Goal: Transaction & Acquisition: Purchase product/service

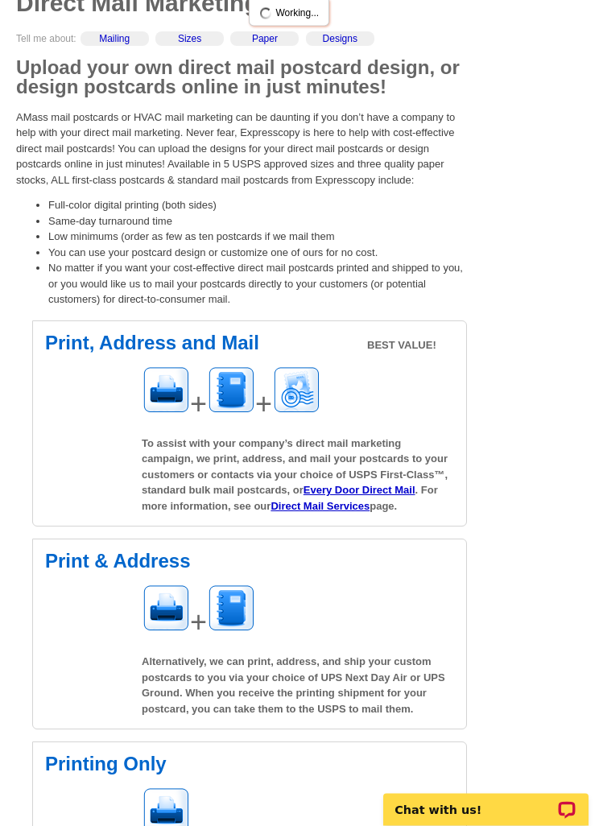
scroll to position [181, 0]
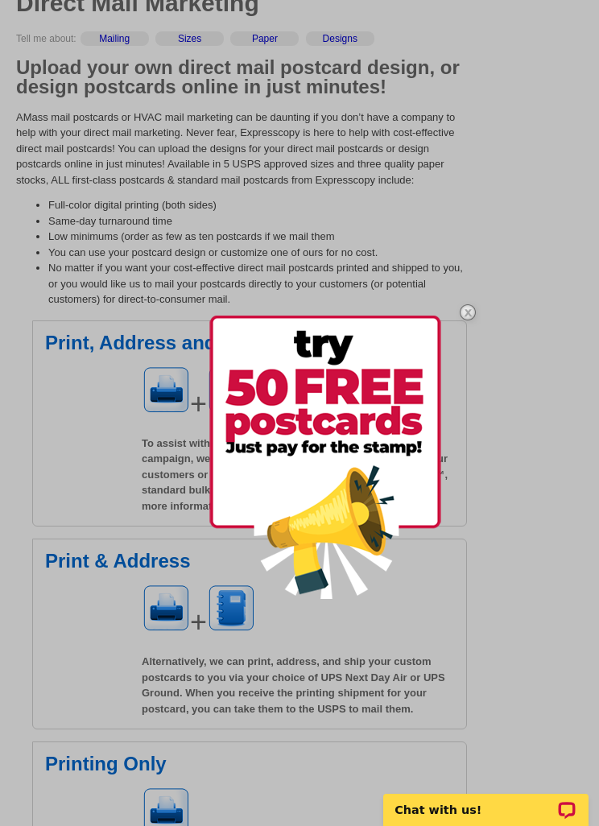
click at [416, 468] on img at bounding box center [325, 456] width 232 height 283
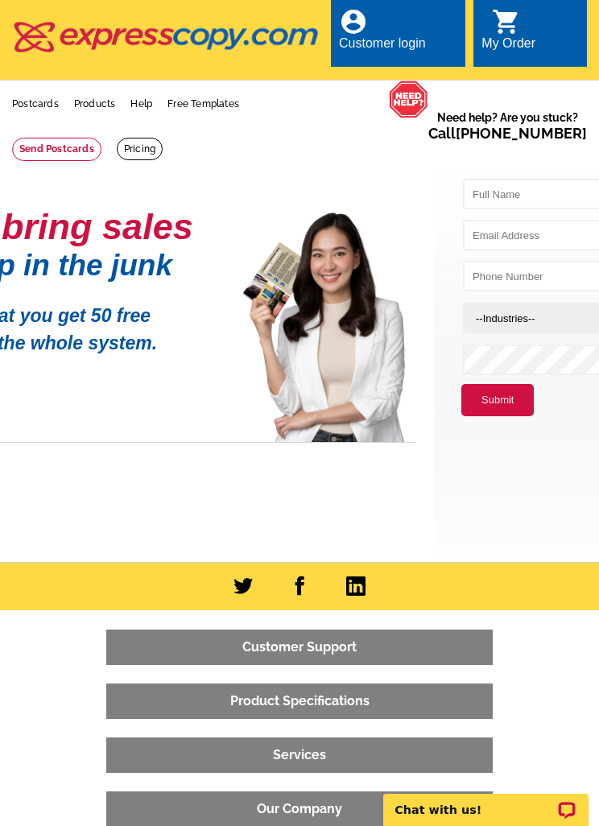
click at [41, 104] on link "Postcards" at bounding box center [35, 103] width 47 height 11
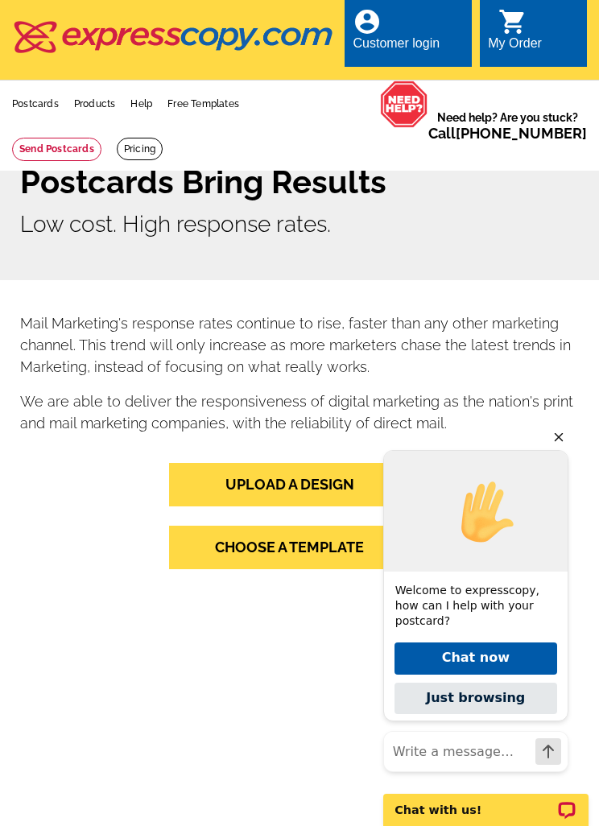
click at [328, 484] on link "UPLOAD A DESIGN" at bounding box center [300, 484] width 262 height 43
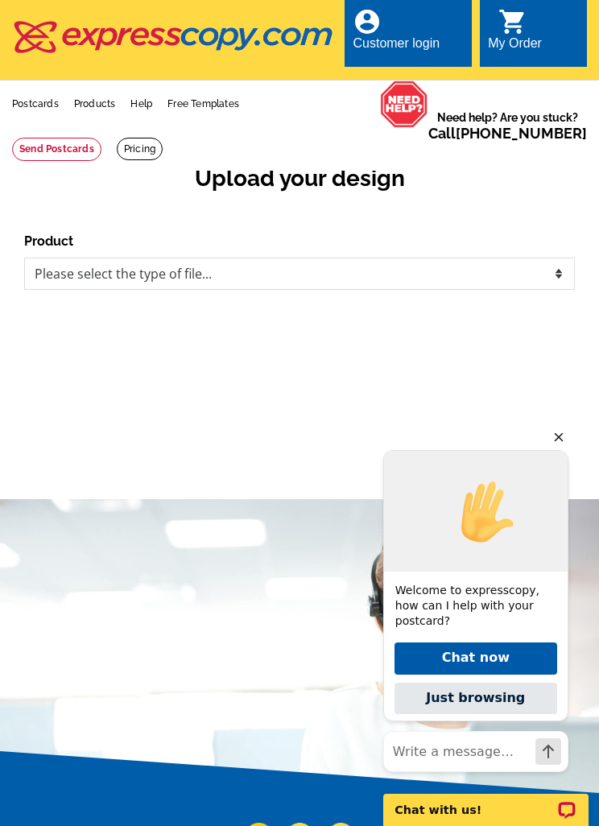
click at [566, 443] on icon "Hide greeting" at bounding box center [558, 436] width 19 height 19
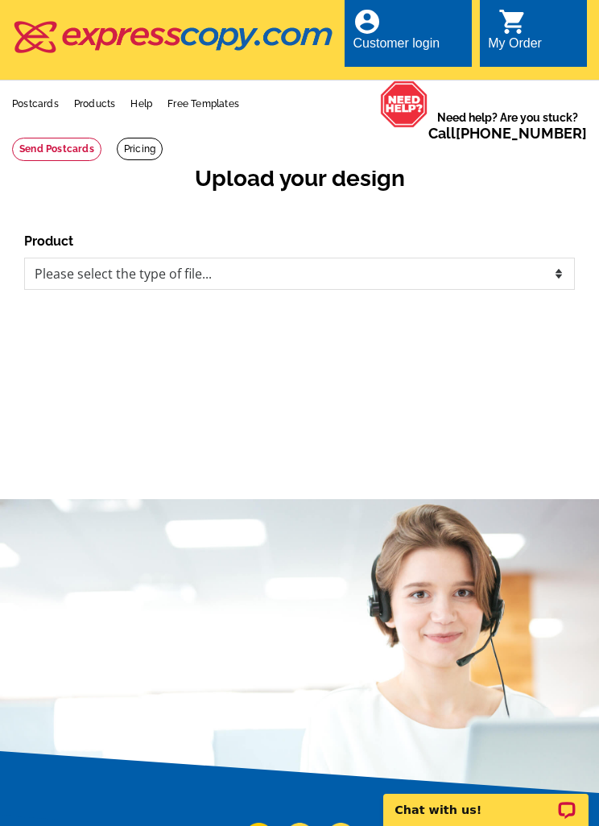
click at [559, 453] on div "Upload your design Product Please select the type of file... Postcards Business…" at bounding box center [299, 312] width 599 height 298
click at [533, 278] on select "Please select the type of file... Postcards Business Cards Letters and flyers G…" at bounding box center [299, 273] width 550 height 32
select select "1"
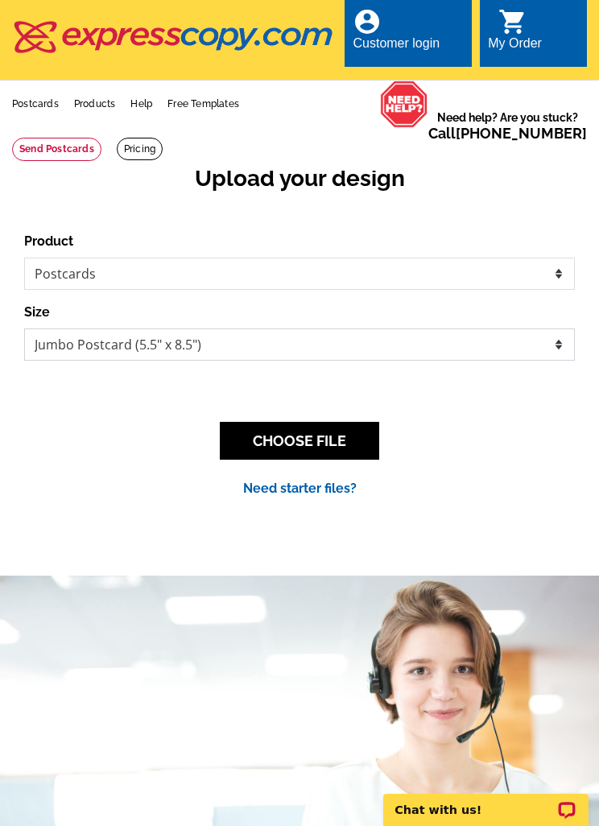
click at [556, 347] on select "Jumbo Postcard (5.5" x 8.5") Regular Postcard (4.25" x 5.6") Panoramic Postcard…" at bounding box center [299, 344] width 550 height 32
click at [346, 449] on button "CHOOSE FILE" at bounding box center [299, 441] width 159 height 38
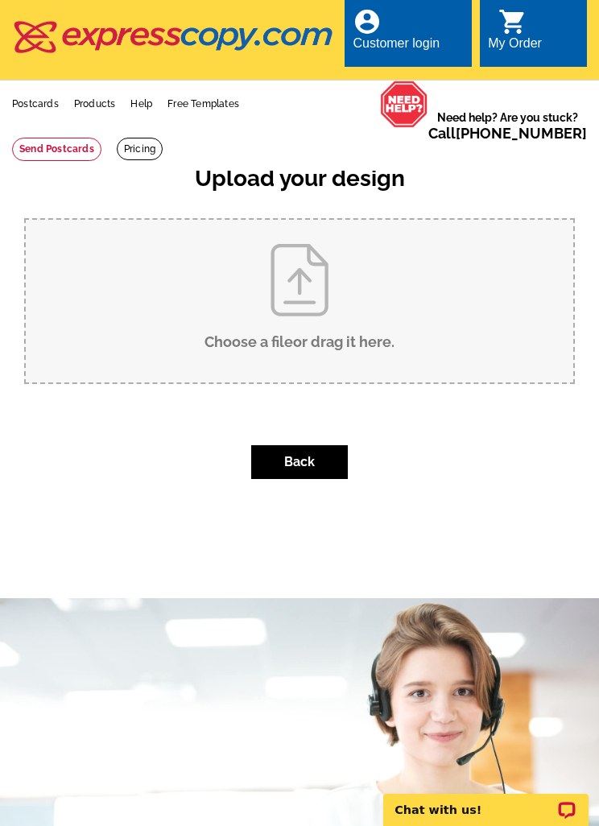
click at [317, 457] on button "Back" at bounding box center [299, 462] width 97 height 34
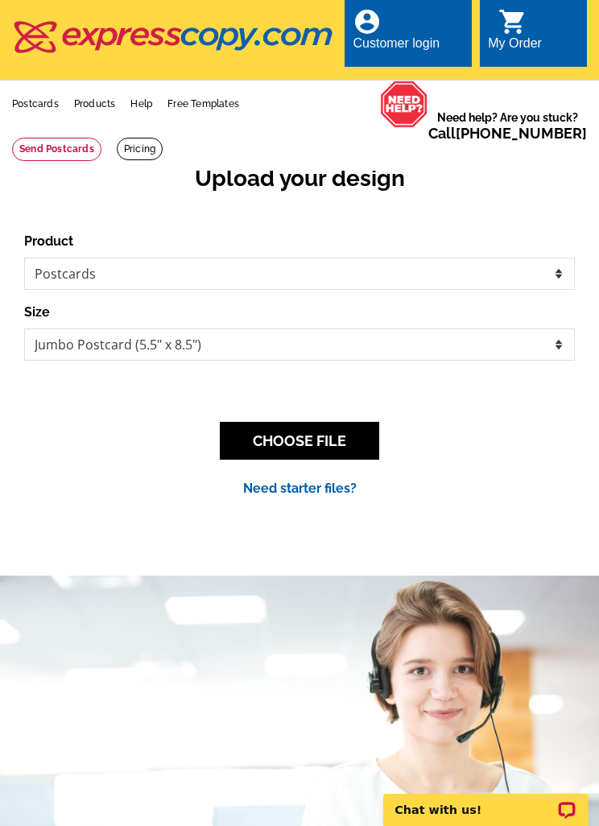
click at [352, 441] on button "CHOOSE FILE" at bounding box center [299, 441] width 159 height 38
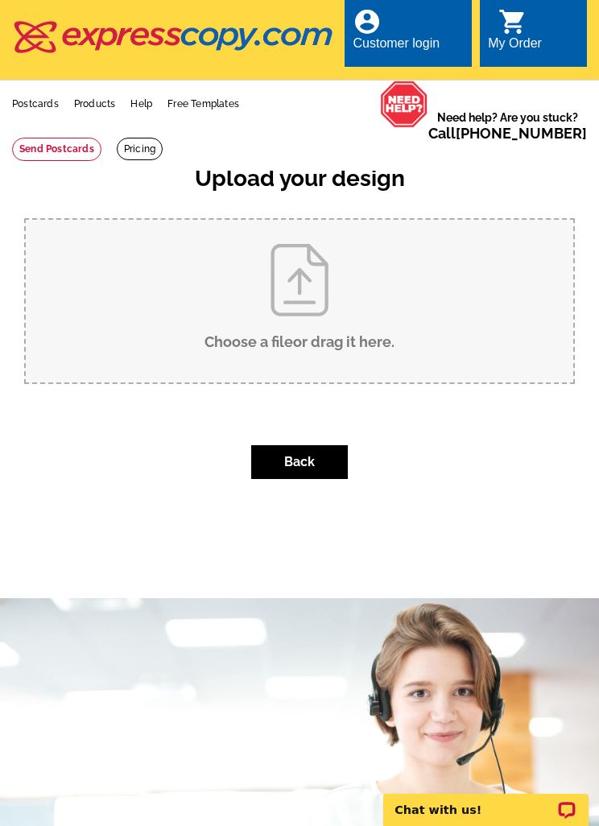
click at [358, 305] on input "Choose a file or drag it here ." at bounding box center [299, 301] width 547 height 163
type input "C:\fakepath\IMG_0312.jpeg"
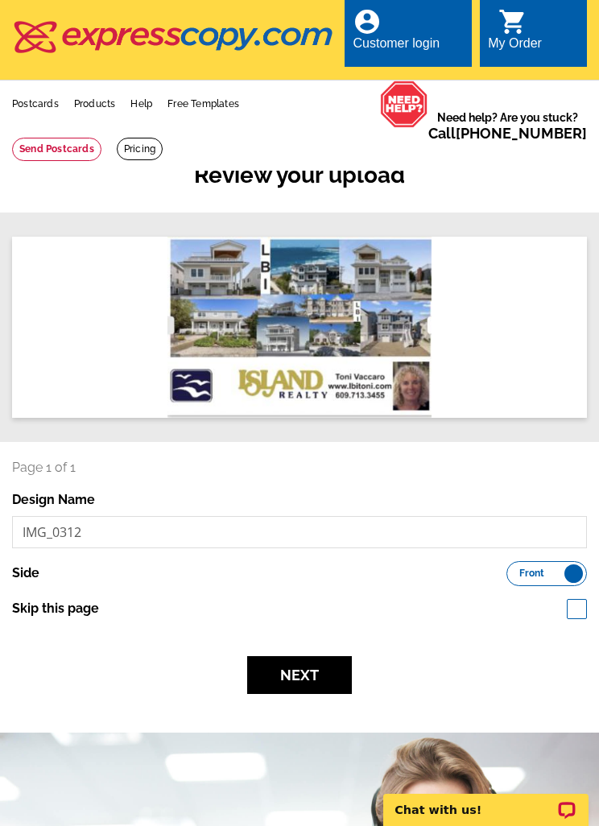
click at [576, 579] on label "Front Back" at bounding box center [546, 573] width 80 height 25
click at [514, 569] on input "Front Back" at bounding box center [514, 569] width 0 height 0
click at [521, 570] on label "Front Back" at bounding box center [546, 573] width 80 height 25
click at [514, 569] on input "Front Back" at bounding box center [514, 569] width 0 height 0
click at [316, 672] on button "Next" at bounding box center [299, 675] width 105 height 38
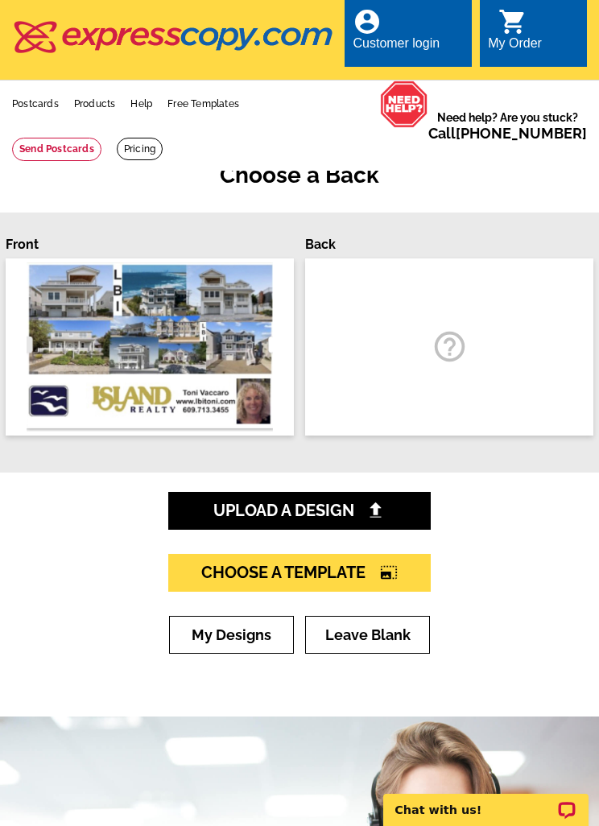
click at [517, 360] on div "help_outline" at bounding box center [449, 346] width 288 height 177
click at [383, 507] on img at bounding box center [375, 509] width 17 height 17
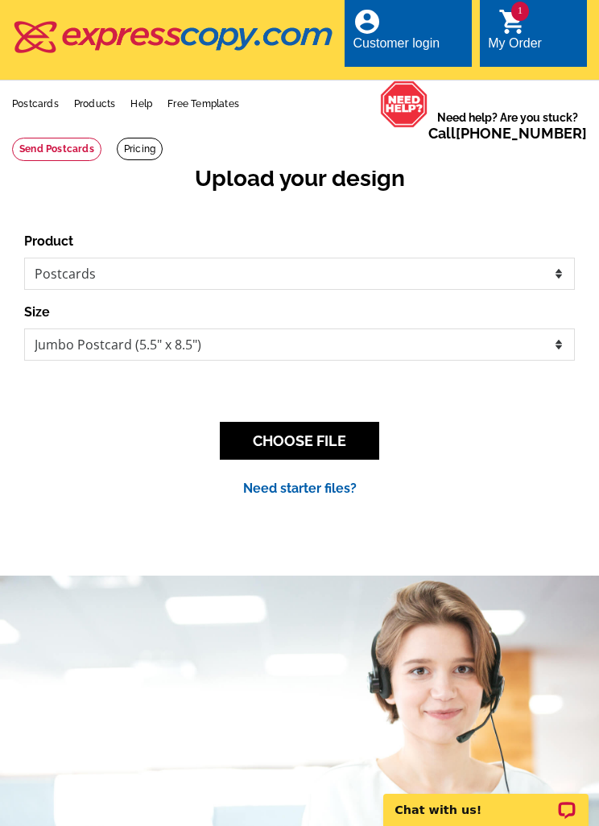
click at [355, 445] on button "CHOOSE FILE" at bounding box center [299, 441] width 159 height 38
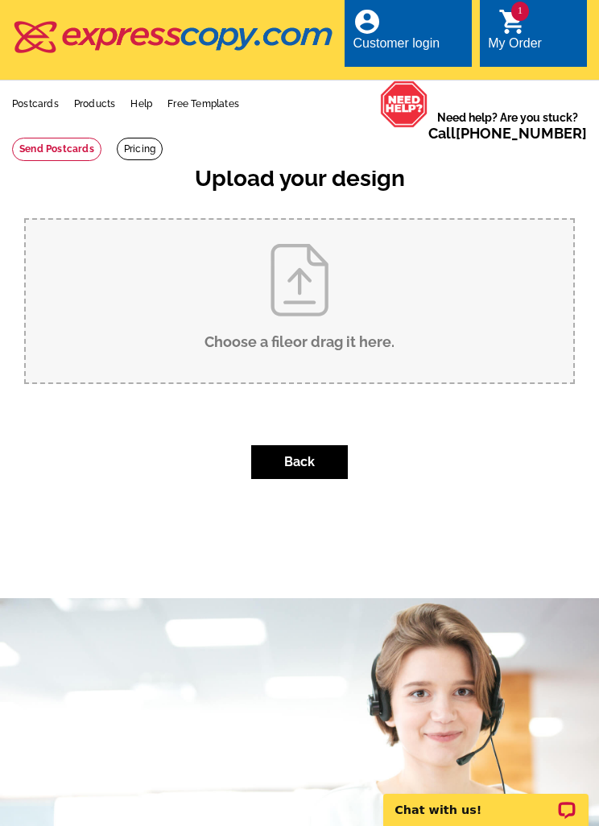
click at [480, 331] on input "Choose a file or drag it here ." at bounding box center [299, 301] width 547 height 163
type input "C:\fakepath\IMG_0313.jpeg"
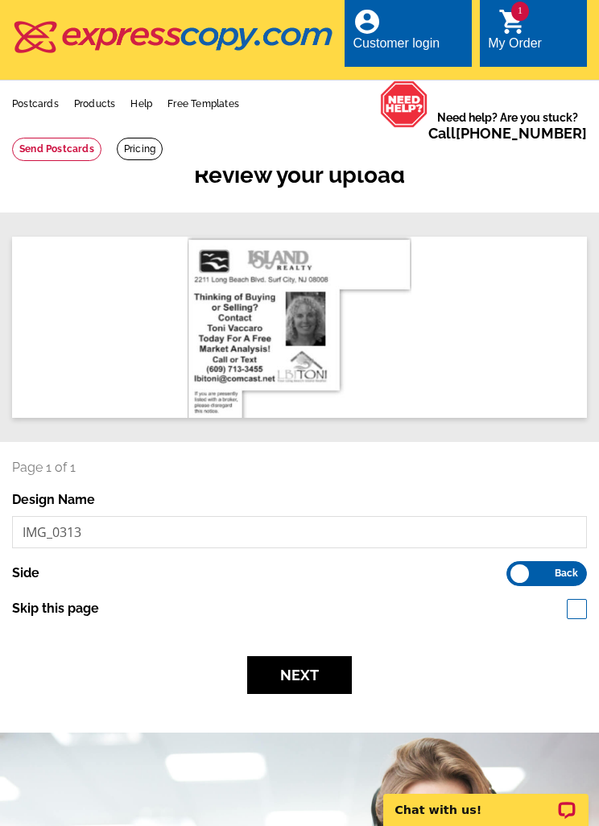
click at [308, 691] on button "Next" at bounding box center [299, 675] width 105 height 38
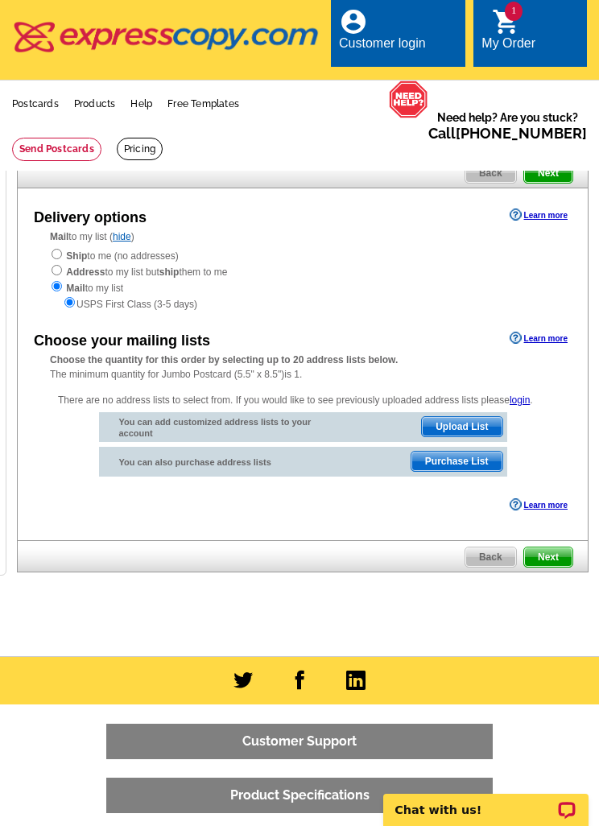
scroll to position [0, 171]
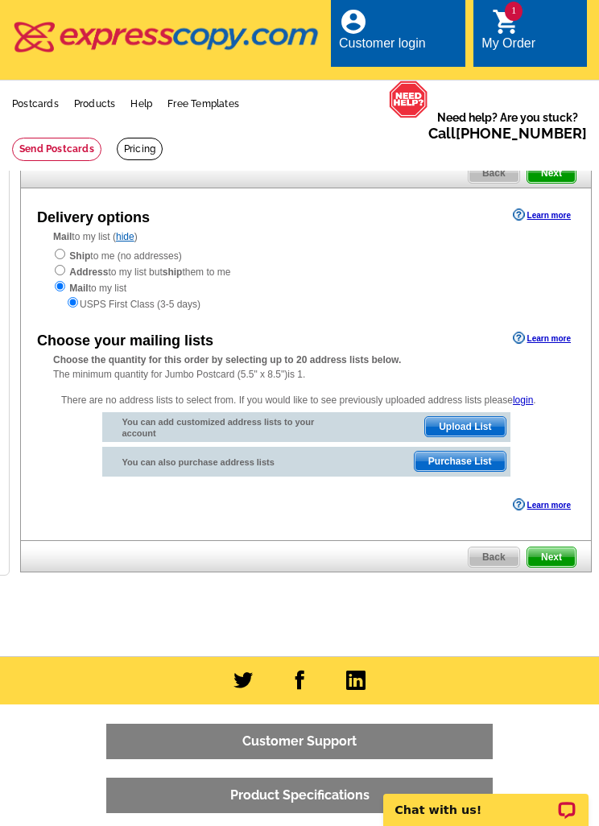
click at [444, 464] on span "Purchase List" at bounding box center [459, 460] width 91 height 19
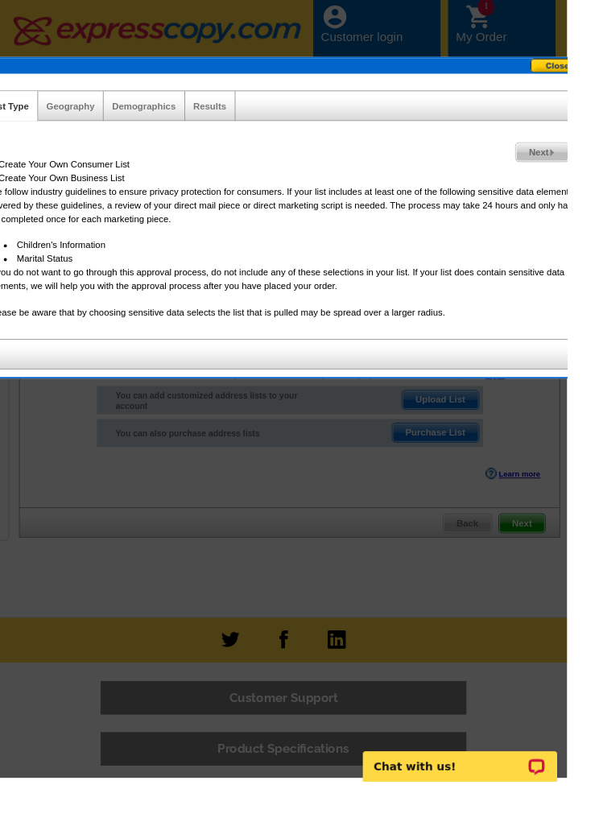
scroll to position [0, 0]
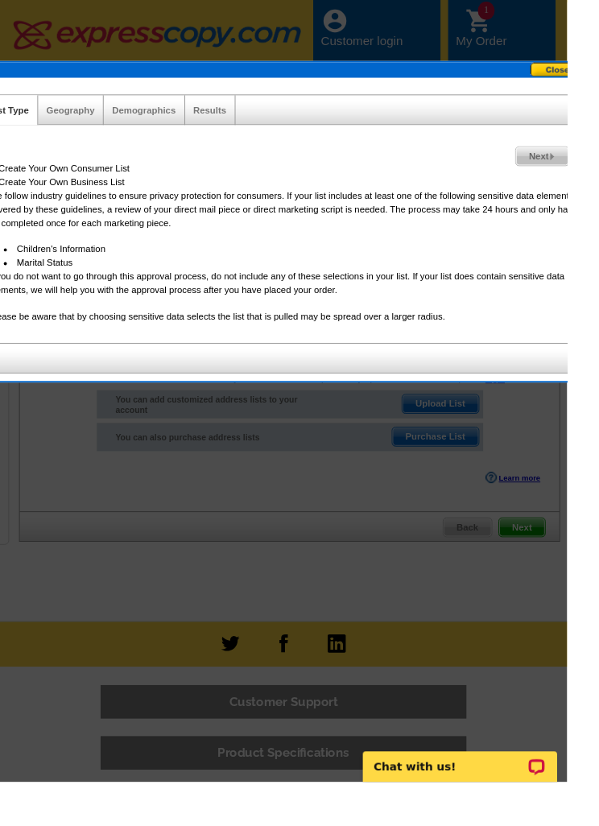
click at [584, 165] on img at bounding box center [582, 165] width 7 height 7
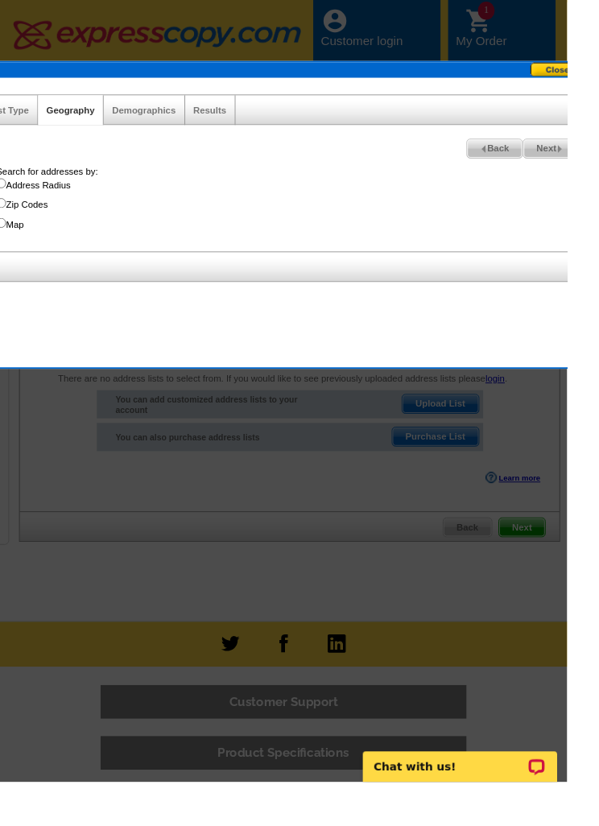
click at [174, 111] on link "Demographics" at bounding box center [151, 116] width 67 height 11
select select
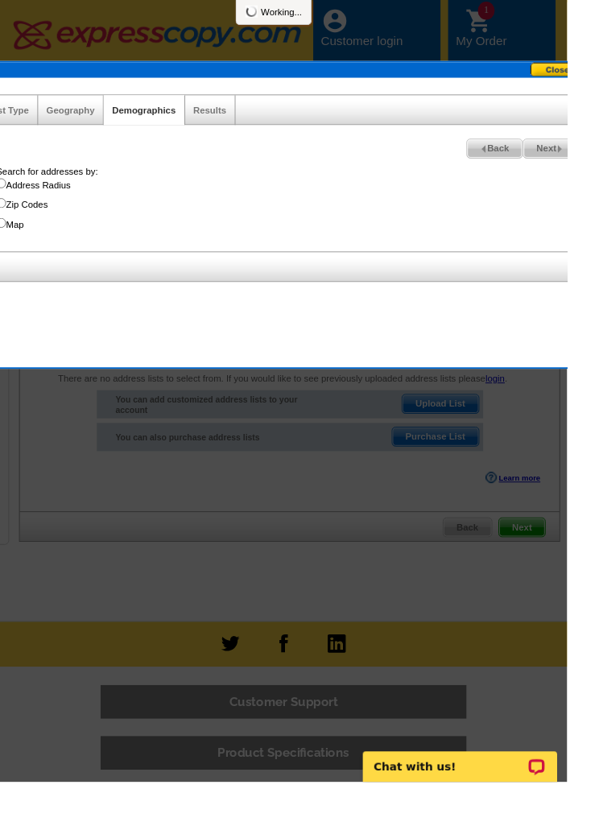
select select
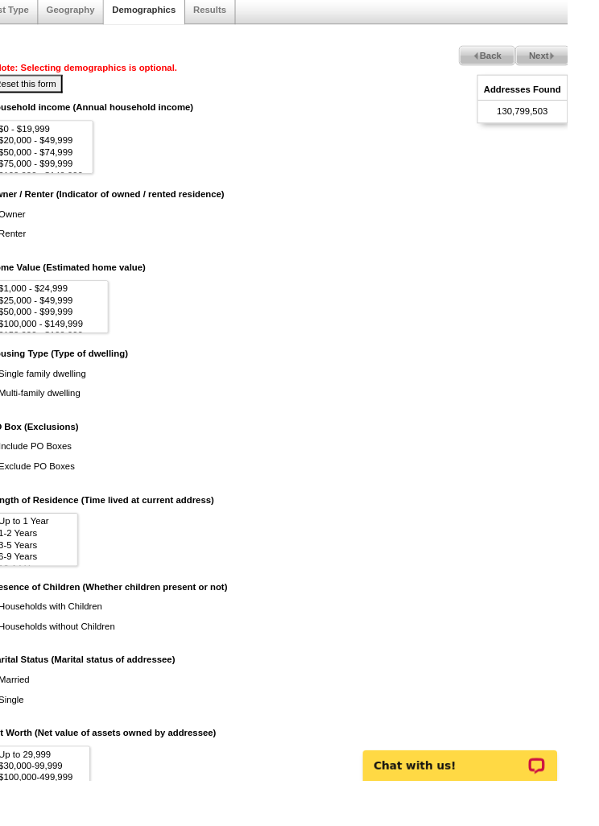
scroll to position [105, 0]
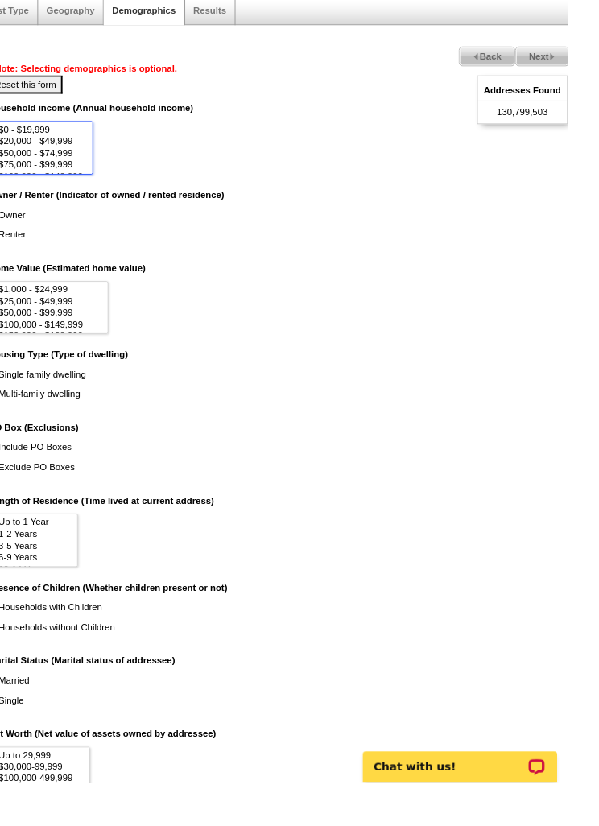
click at [98, 134] on select "$0 - $19,999 $20,000 - $49,999 $50,000 - $74,999 $75,000 - $99,999 $100,000 - $…" at bounding box center [43, 156] width 110 height 56
click at [159, 220] on dd "Owner Renter" at bounding box center [302, 241] width 628 height 42
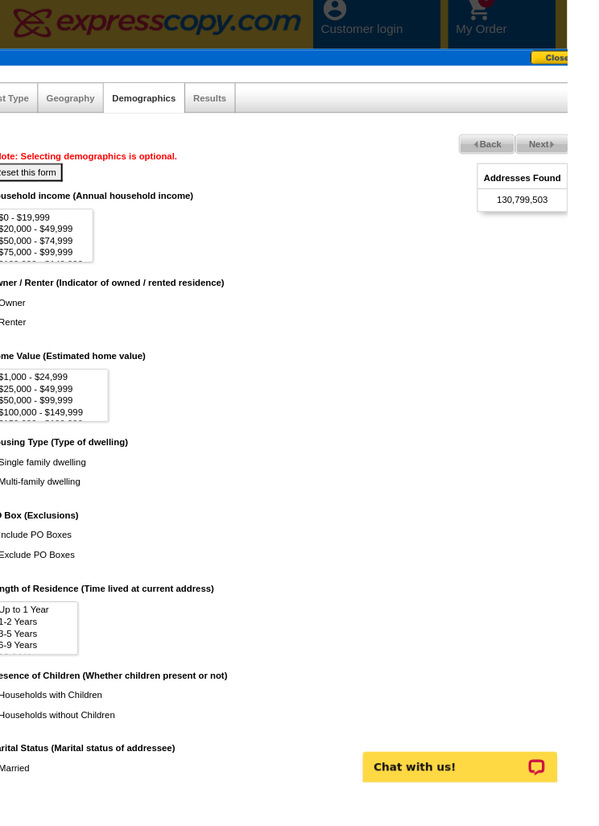
scroll to position [0, 0]
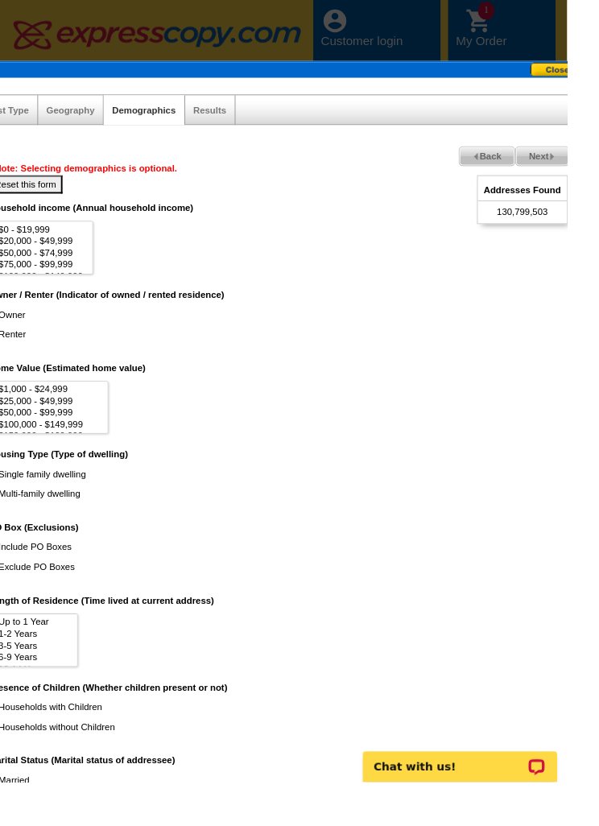
click at [224, 119] on link "Results" at bounding box center [221, 116] width 35 height 11
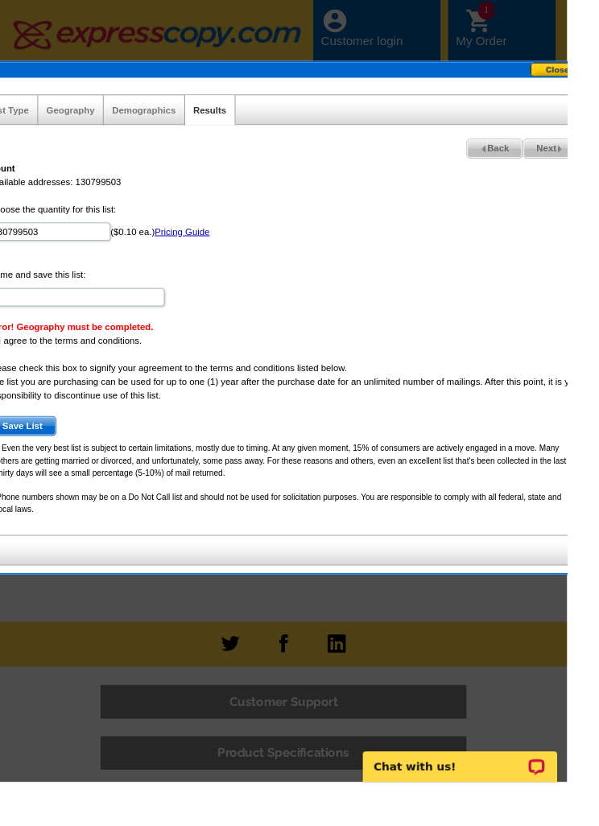
click at [503, 370] on form "Choose the quantity for this list: 130799503 ($0.10 ea.) Pricing Guide Name and…" at bounding box center [302, 337] width 628 height 246
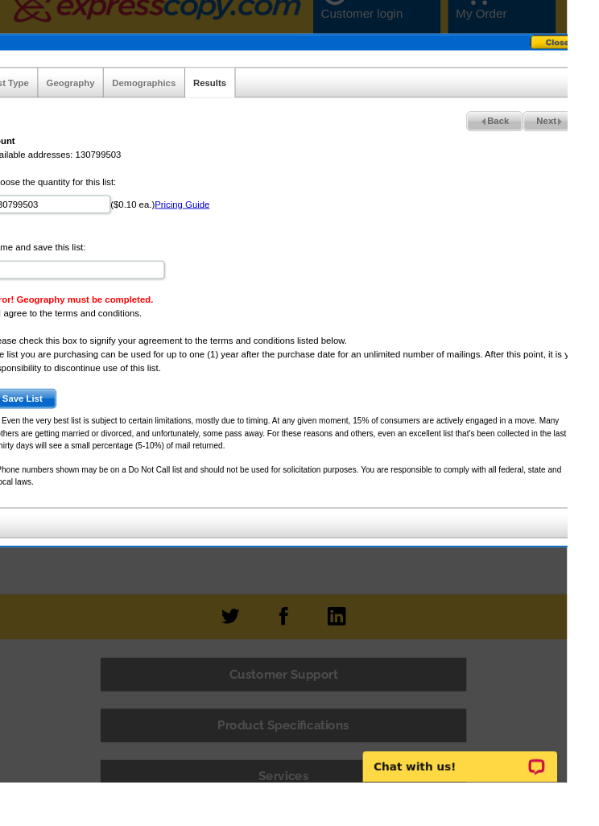
scroll to position [30, 0]
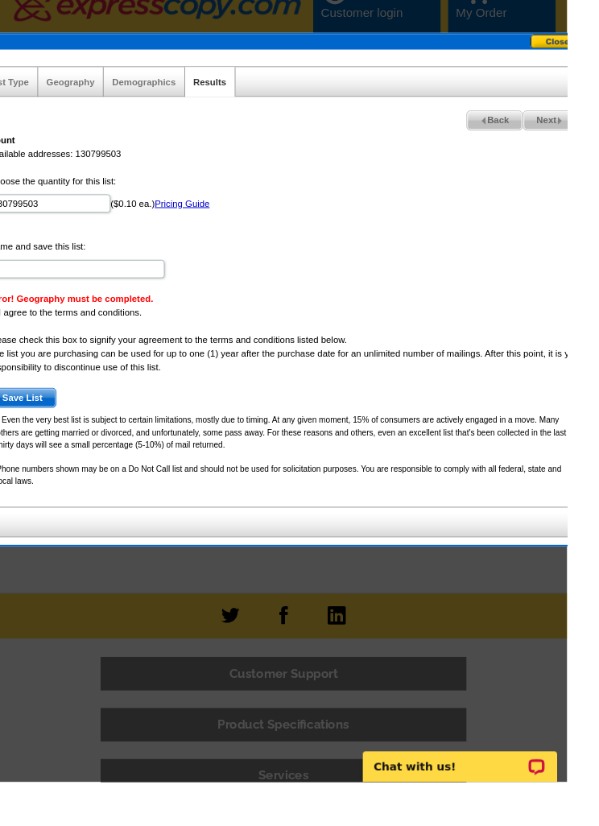
click at [418, 286] on form "Choose the quantity for this list: 130799503 ($0.10 ea.) Pricing Guide Name and…" at bounding box center [302, 307] width 628 height 246
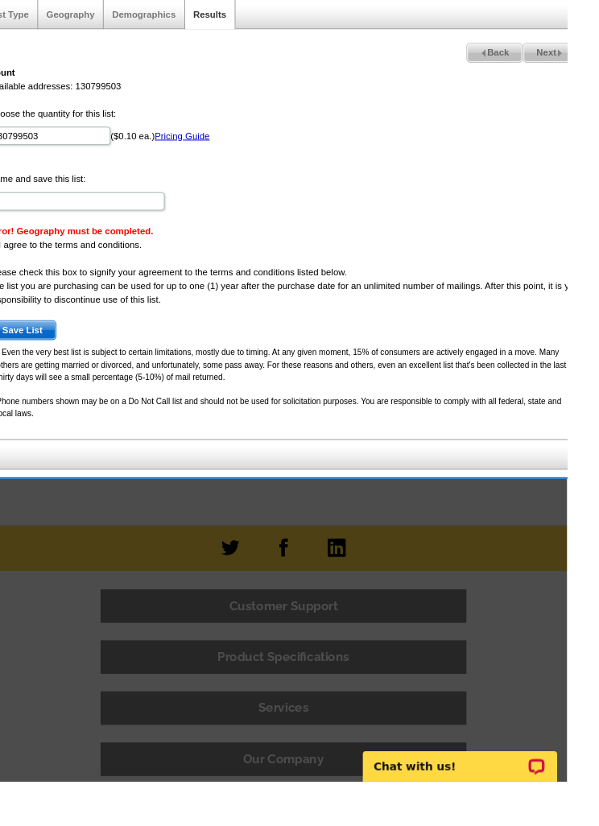
scroll to position [0, 0]
